Goal: Task Accomplishment & Management: Use online tool/utility

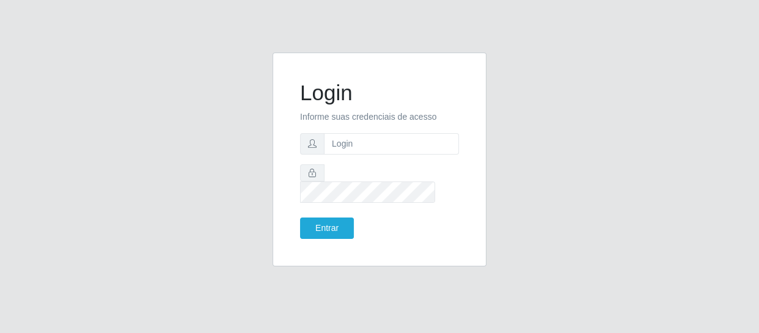
type input "[EMAIL_ADDRESS][DOMAIN_NAME]"
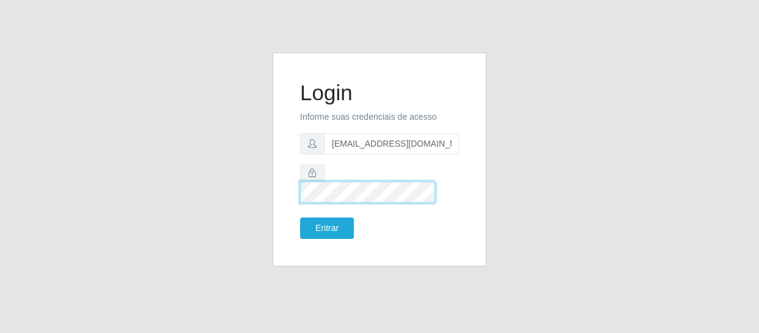
click at [300, 218] on button "Entrar" at bounding box center [327, 228] width 54 height 21
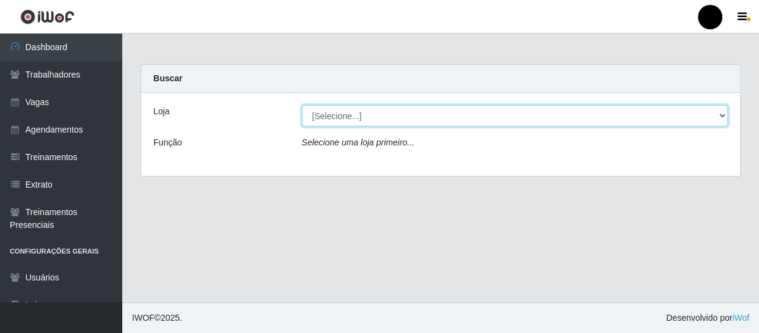
click at [724, 113] on select "[Selecione...] SuperFácil Atacado - Emaús SuperFácil Atacado - Rodoviária Super…" at bounding box center [515, 115] width 427 height 21
select select "408"
click at [302, 105] on select "[Selecione...] SuperFácil Atacado - Emaús SuperFácil Atacado - Rodoviária Super…" at bounding box center [515, 115] width 427 height 21
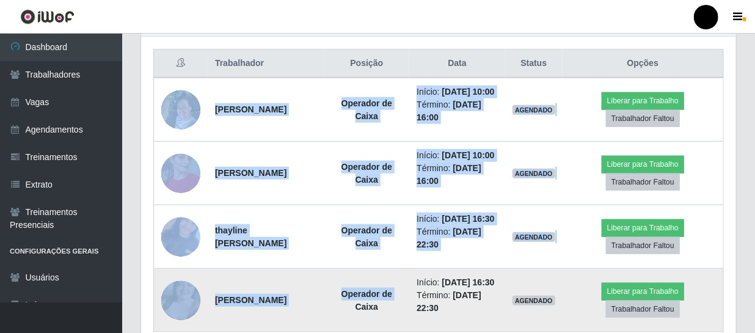
scroll to position [565, 0]
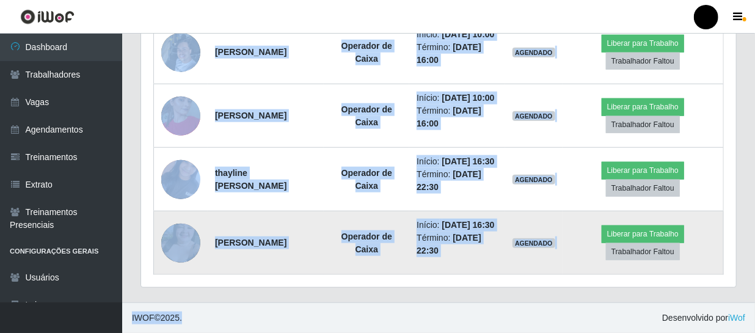
drag, startPoint x: 171, startPoint y: 152, endPoint x: 345, endPoint y: 331, distance: 250.7
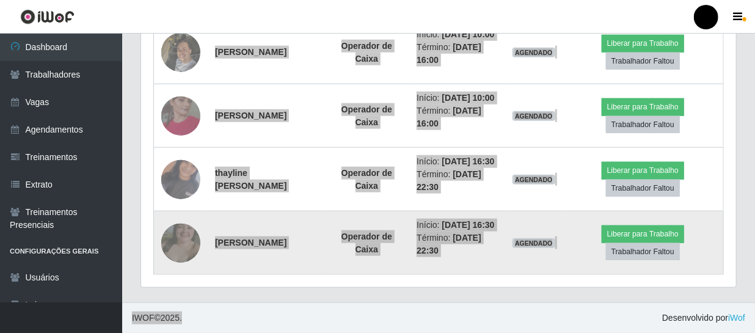
scroll to position [254, 595]
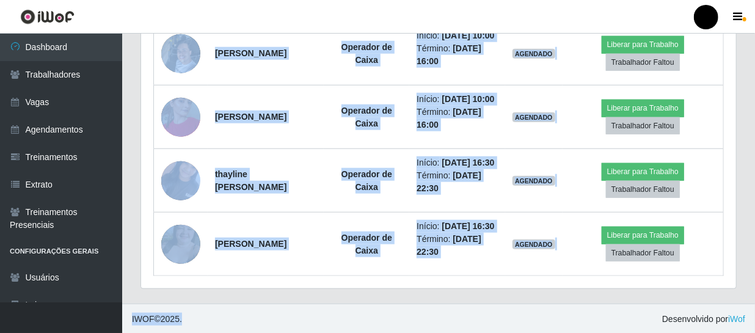
click at [736, 228] on div "Trabalhador Posição Data Status Opções [PERSON_NAME] Operador de Caixa Início: …" at bounding box center [438, 134] width 595 height 308
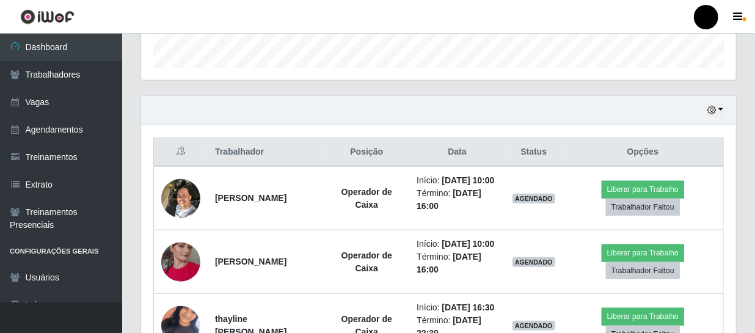
scroll to position [348, 0]
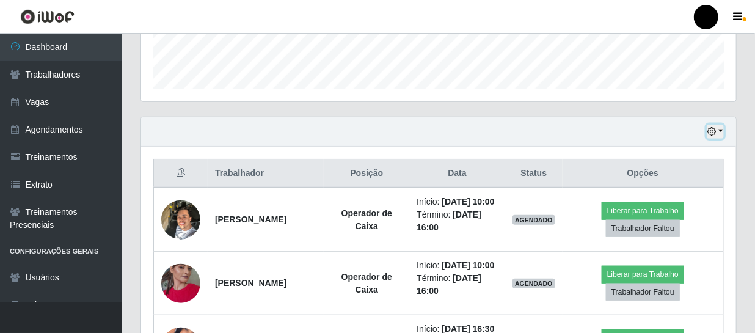
click at [719, 132] on button "button" at bounding box center [715, 132] width 17 height 14
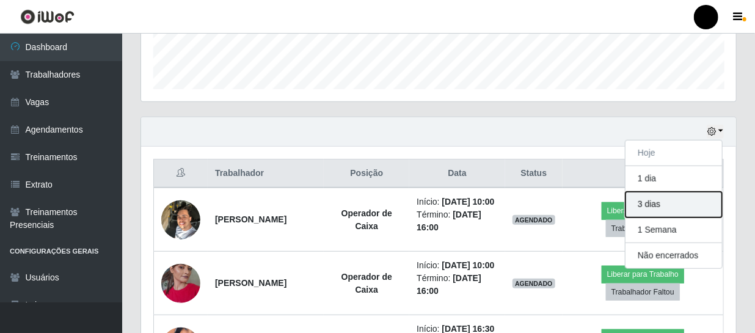
click at [656, 207] on button "3 dias" at bounding box center [674, 205] width 97 height 26
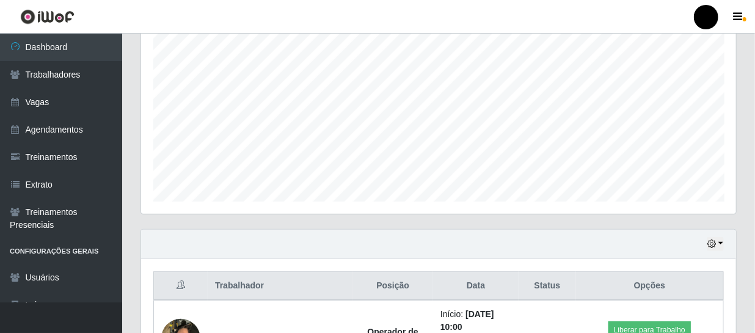
scroll to position [237, 0]
click at [721, 241] on button "button" at bounding box center [715, 243] width 17 height 14
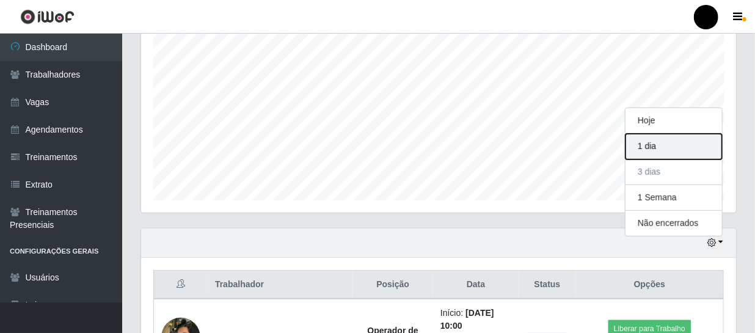
click at [647, 146] on button "1 dia" at bounding box center [674, 147] width 97 height 26
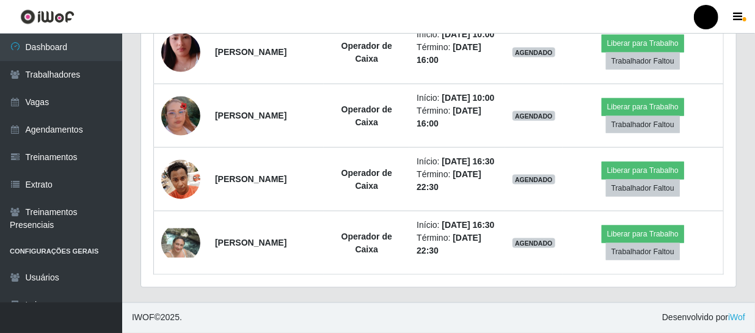
scroll to position [871, 0]
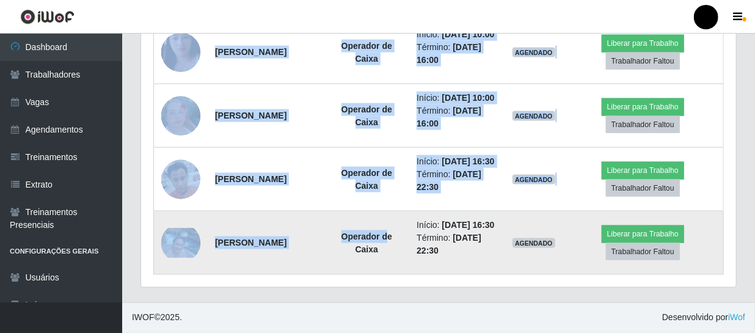
drag, startPoint x: 206, startPoint y: 208, endPoint x: 397, endPoint y: 219, distance: 191.6
click at [397, 219] on tbody "[PERSON_NAME] Operador de Caixa Início: [DATE] 10:00 Término: [DATE] 16:00 AGEN…" at bounding box center [439, 20] width 570 height 509
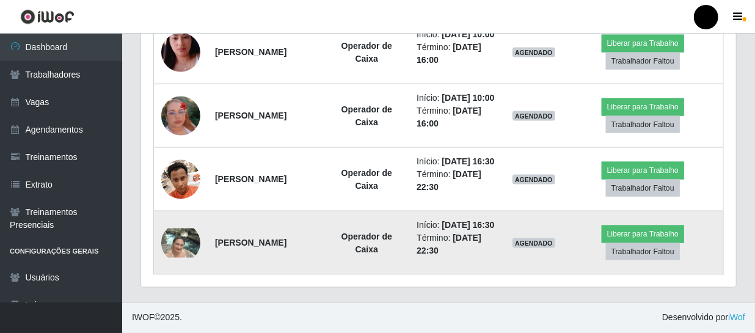
click at [520, 273] on td "AGENDADO" at bounding box center [533, 243] width 57 height 64
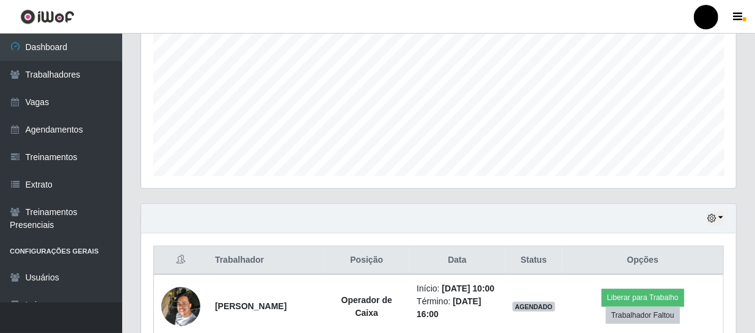
scroll to position [260, 0]
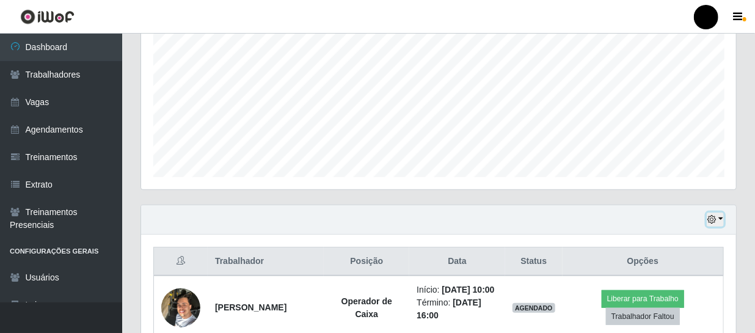
click at [721, 219] on button "button" at bounding box center [715, 220] width 17 height 14
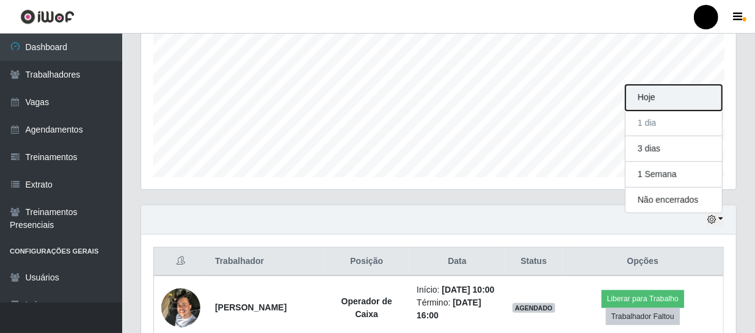
click at [672, 101] on button "Hoje" at bounding box center [674, 98] width 97 height 26
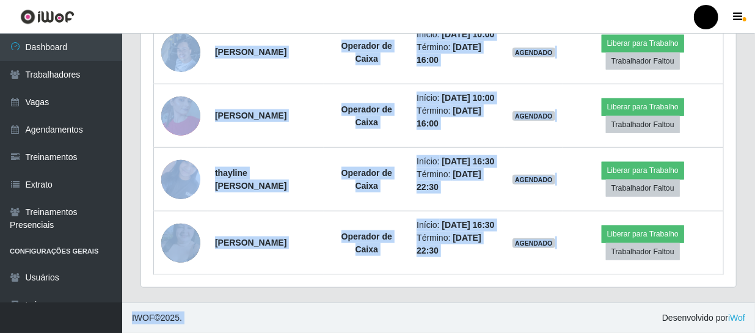
scroll to position [565, 0]
drag, startPoint x: 184, startPoint y: 43, endPoint x: 481, endPoint y: 315, distance: 402.8
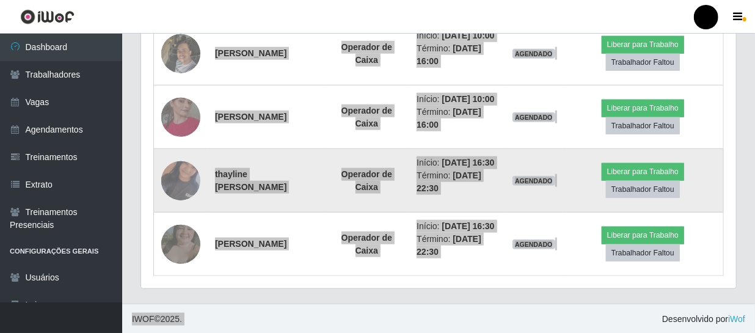
scroll to position [254, 595]
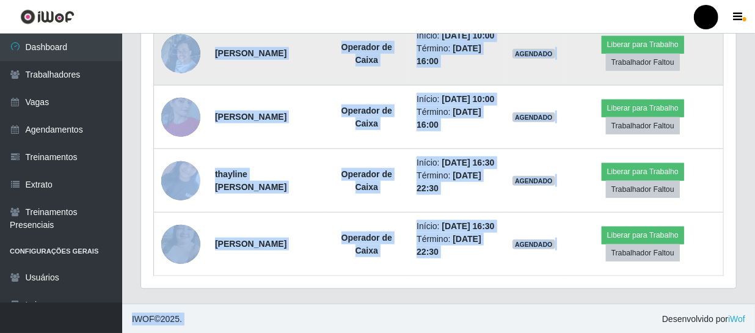
click at [287, 86] on td "[PERSON_NAME]" at bounding box center [266, 53] width 116 height 64
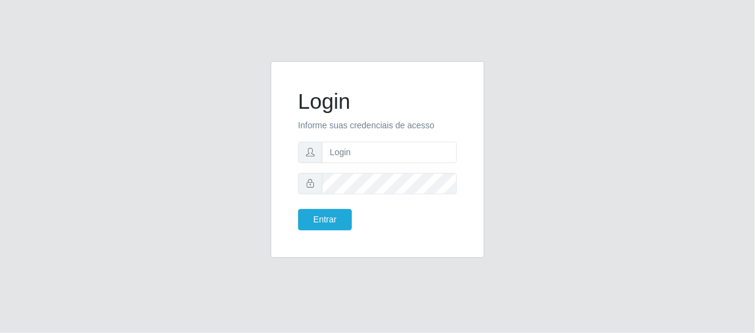
click at [52, 78] on div "Login Informe suas credenciais de acesso Entrar" at bounding box center [377, 166] width 697 height 211
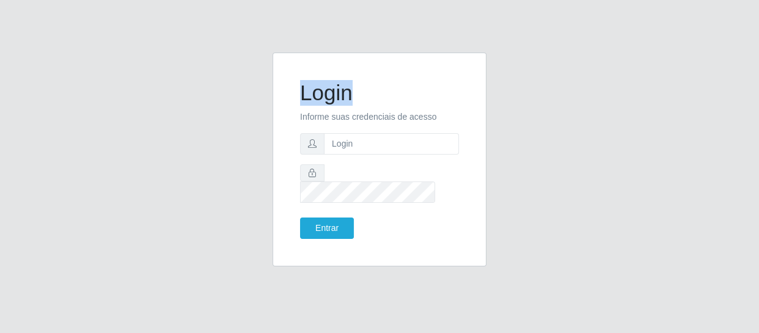
click at [52, 78] on div "Login Informe suas credenciais de acesso Entrar" at bounding box center [379, 167] width 697 height 229
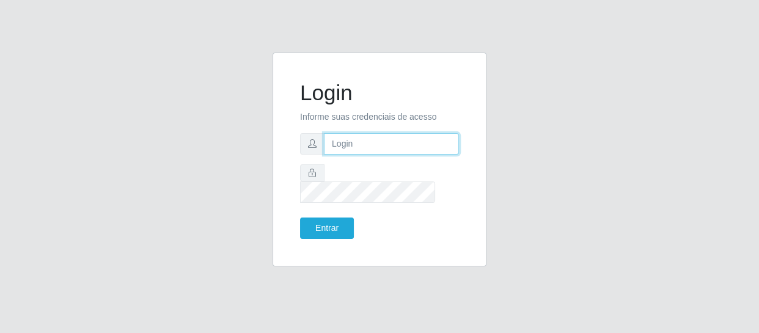
click at [355, 154] on input "text" at bounding box center [391, 143] width 135 height 21
type input "[EMAIL_ADDRESS][DOMAIN_NAME]"
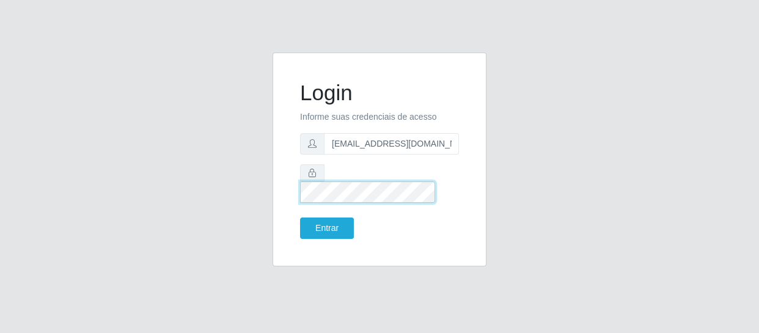
click at [300, 218] on button "Entrar" at bounding box center [327, 228] width 54 height 21
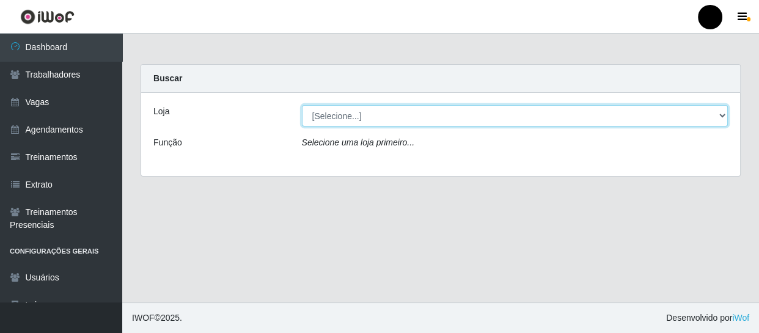
click at [724, 114] on select "[Selecione...] SuperFácil Atacado - Emaús SuperFácil Atacado - Rodoviária Super…" at bounding box center [515, 115] width 427 height 21
select select "408"
click at [302, 105] on select "[Selecione...] SuperFácil Atacado - Emaús SuperFácil Atacado - Rodoviária Super…" at bounding box center [515, 115] width 427 height 21
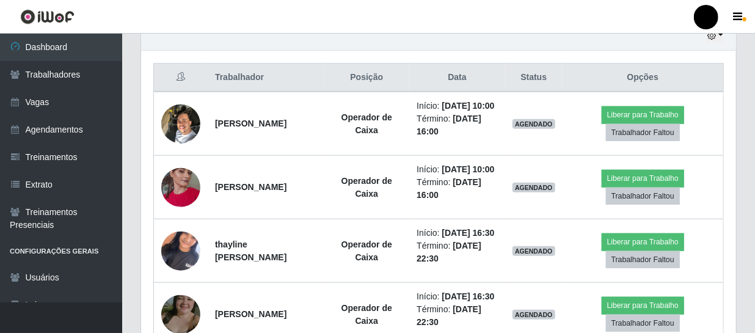
scroll to position [444, 0]
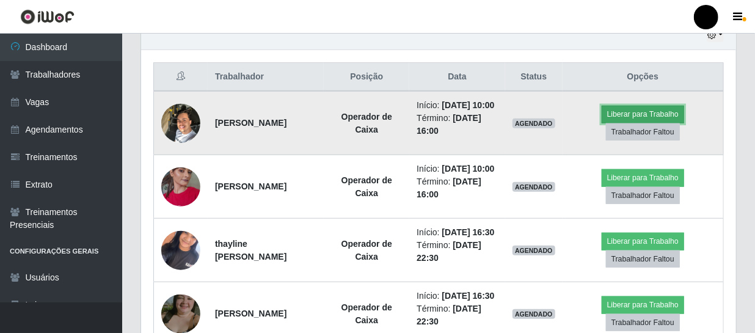
click at [614, 120] on button "Liberar para Trabalho" at bounding box center [643, 114] width 83 height 17
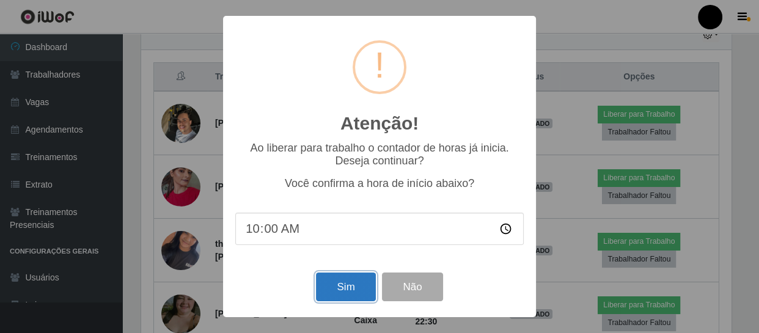
click at [337, 289] on button "Sim" at bounding box center [345, 287] width 59 height 29
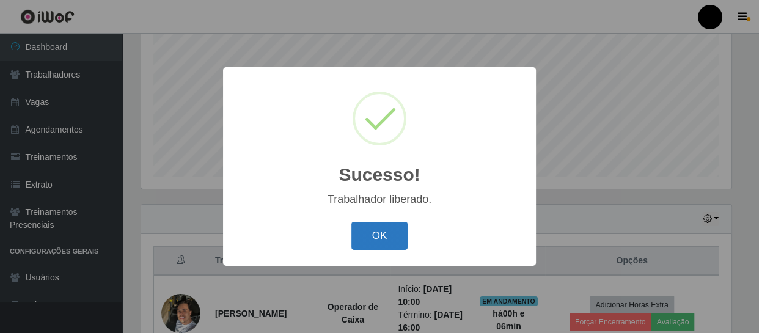
click at [369, 234] on button "OK" at bounding box center [379, 236] width 57 height 29
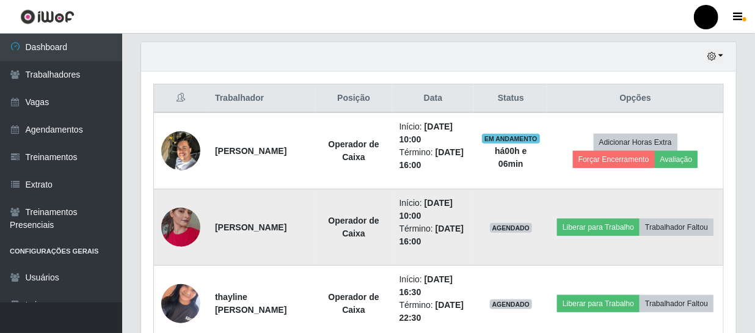
scroll to position [427, 0]
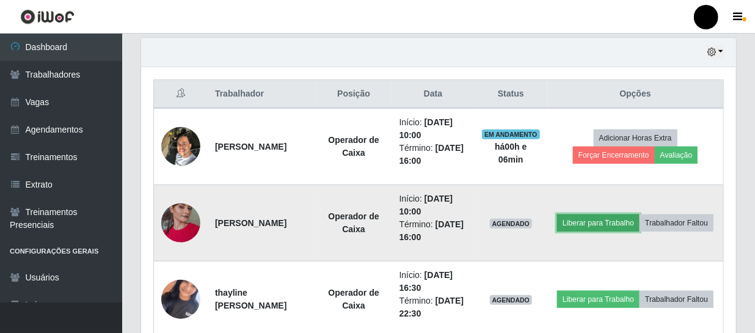
click at [593, 221] on button "Liberar para Trabalho" at bounding box center [598, 223] width 83 height 17
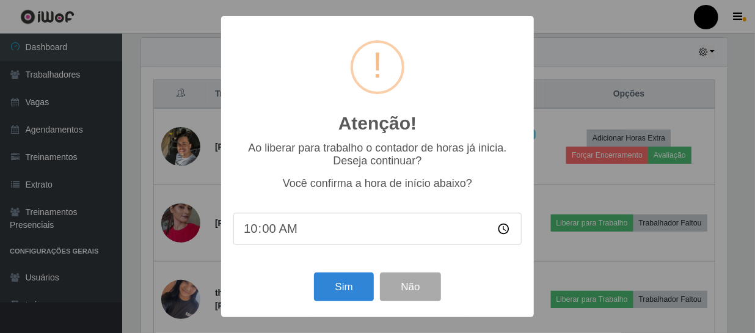
scroll to position [254, 590]
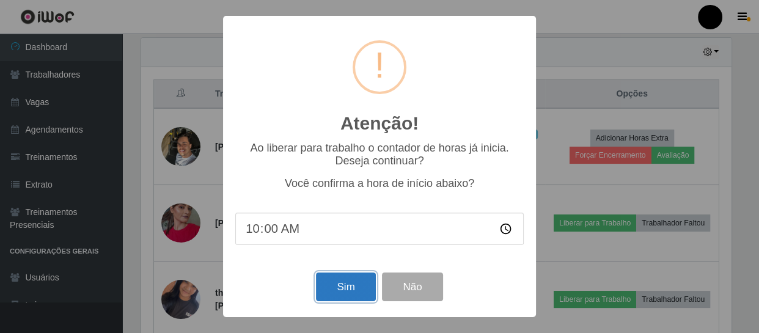
click at [356, 283] on button "Sim" at bounding box center [345, 287] width 59 height 29
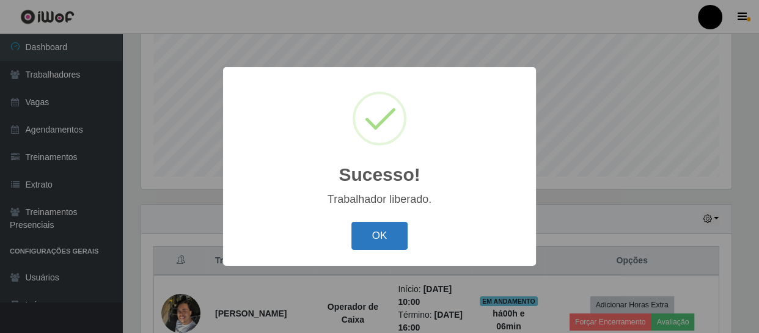
click at [391, 242] on button "OK" at bounding box center [379, 236] width 57 height 29
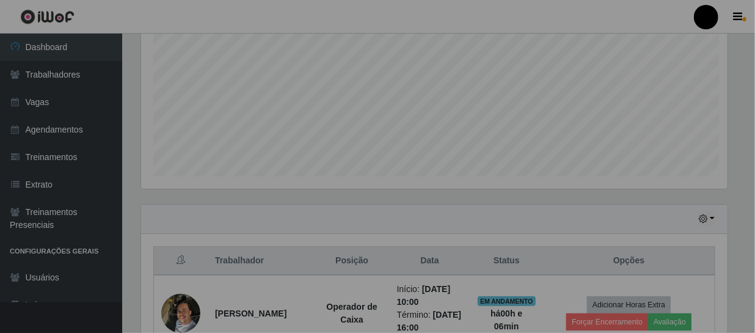
scroll to position [254, 595]
